Goal: Download file/media

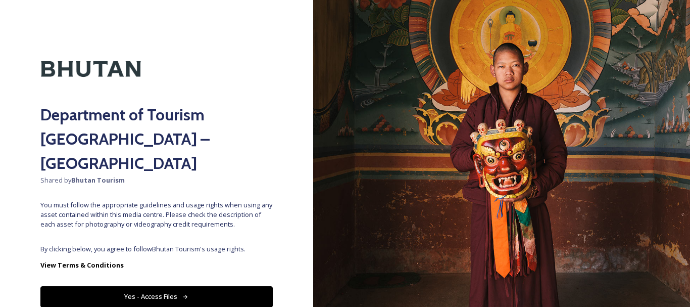
click at [148, 286] on button "Yes - Access Files" at bounding box center [156, 296] width 232 height 21
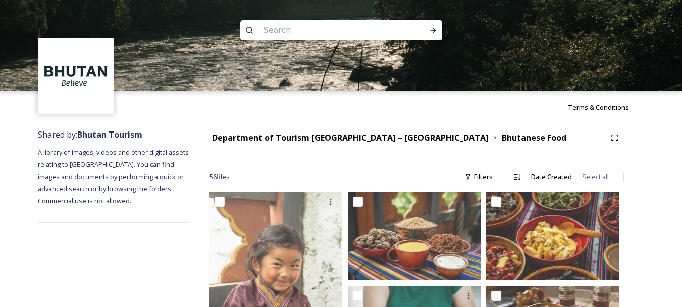
click at [309, 30] on input at bounding box center [328, 30] width 138 height 22
type input "[GEOGRAPHIC_DATA]"
click at [435, 33] on icon at bounding box center [433, 30] width 8 height 8
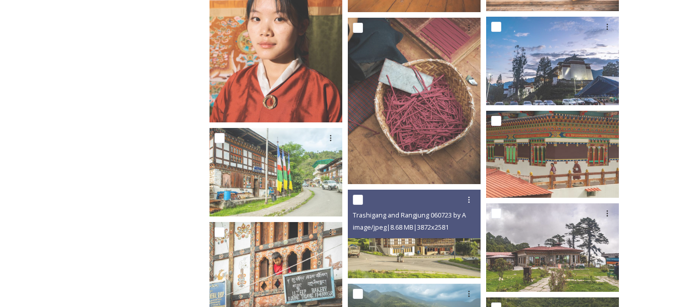
scroll to position [3501, 0]
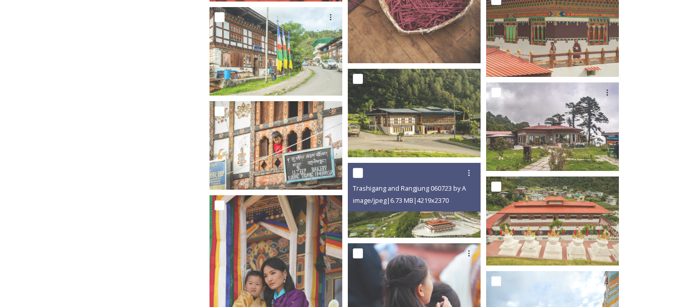
click at [382, 180] on div at bounding box center [415, 173] width 125 height 18
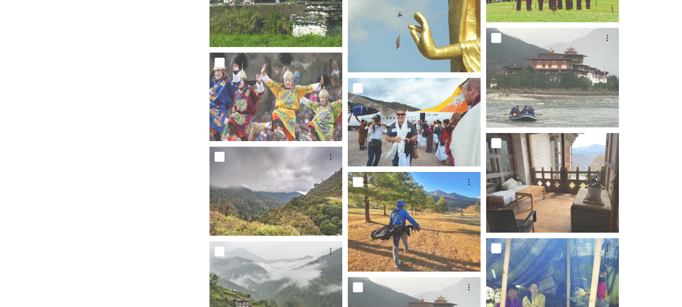
scroll to position [4979, 0]
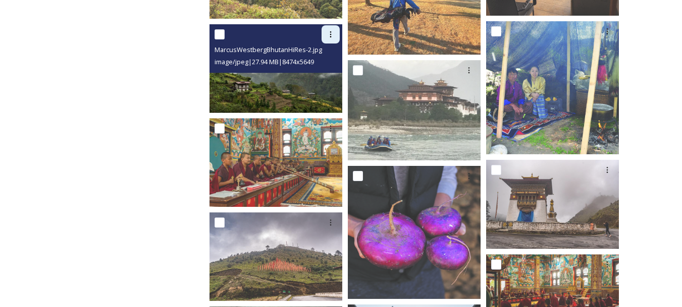
click at [327, 27] on div at bounding box center [331, 34] width 18 height 18
click at [327, 75] on span "Download" at bounding box center [319, 76] width 31 height 10
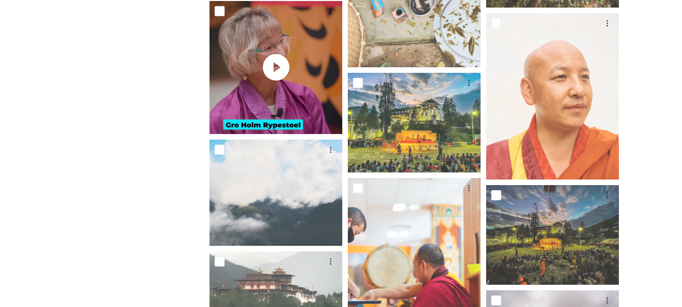
scroll to position [11179, 0]
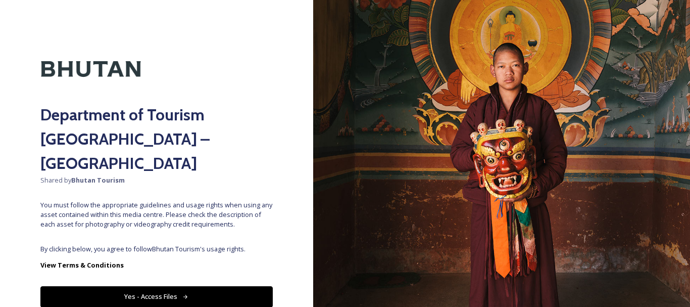
click at [173, 286] on button "Yes - Access Files" at bounding box center [156, 296] width 232 height 21
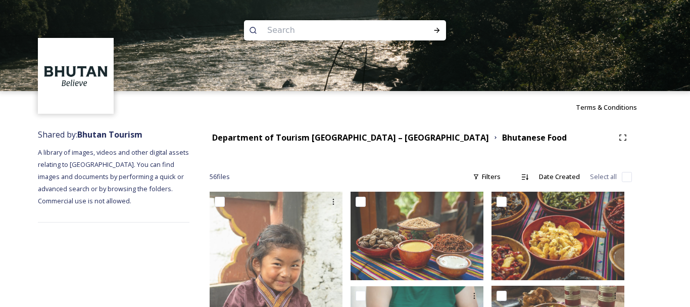
click at [319, 20] on input at bounding box center [331, 30] width 138 height 22
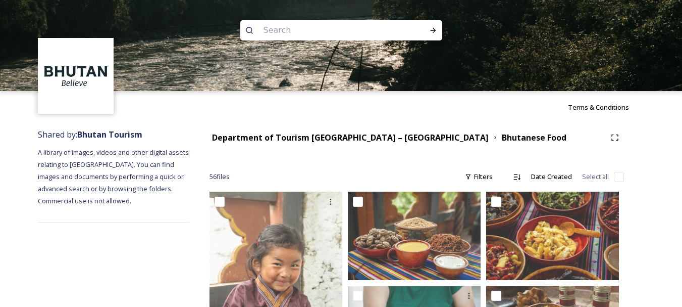
click at [298, 38] on input at bounding box center [328, 30] width 138 height 22
type input "traffic"
click at [432, 31] on icon at bounding box center [433, 30] width 8 height 8
